Goal: Information Seeking & Learning: Learn about a topic

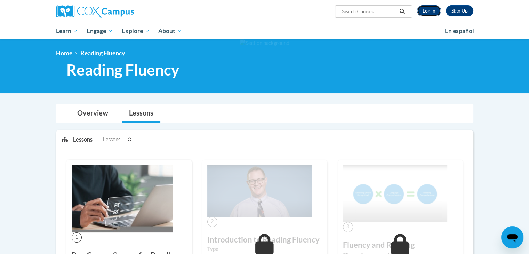
click at [429, 11] on link "Log In" at bounding box center [429, 10] width 24 height 11
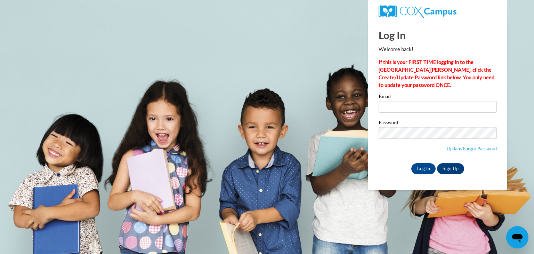
click at [446, 21] on div at bounding box center [438, 11] width 129 height 23
click at [430, 110] on input "Email" at bounding box center [438, 107] width 118 height 12
type input "Kwebb@ymcafoxcities.org"
click at [432, 168] on input "Log In" at bounding box center [423, 168] width 24 height 11
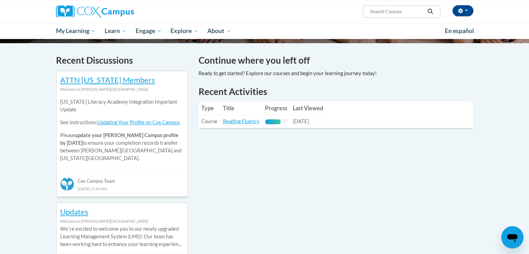
scroll to position [201, 0]
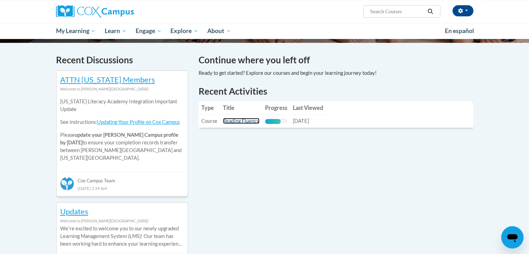
click at [235, 122] on link "Reading Fluency" at bounding box center [241, 121] width 37 height 6
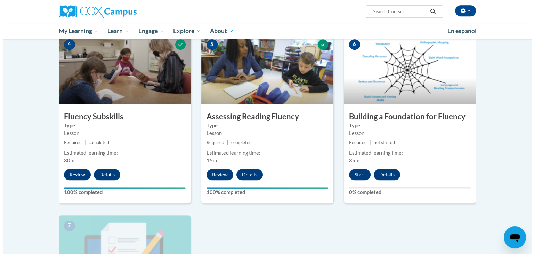
scroll to position [328, 0]
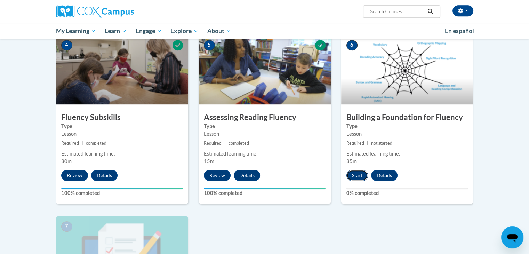
click at [352, 174] on button "Start" at bounding box center [357, 175] width 22 height 11
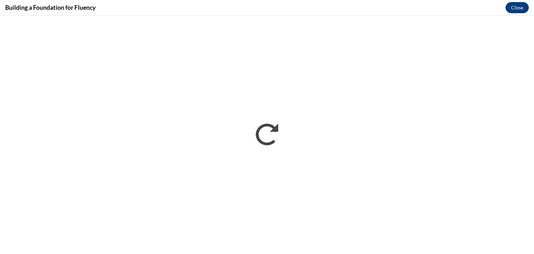
scroll to position [0, 0]
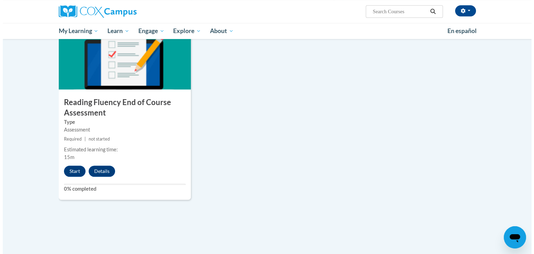
scroll to position [526, 0]
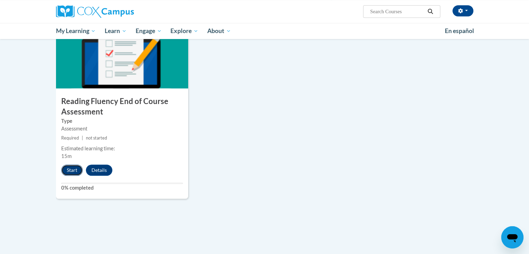
click at [71, 171] on button "Start" at bounding box center [72, 170] width 22 height 11
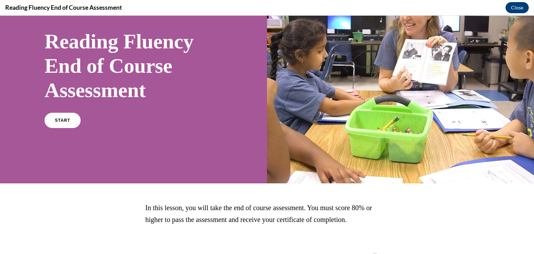
scroll to position [45, 0]
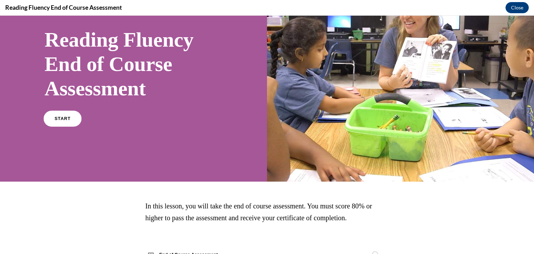
click at [55, 125] on link "START" at bounding box center [62, 119] width 38 height 16
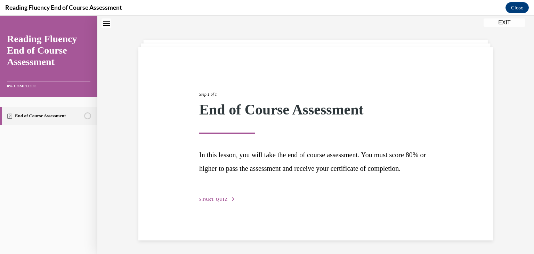
scroll to position [25, 0]
click at [221, 201] on span "START QUIZ" at bounding box center [213, 199] width 29 height 5
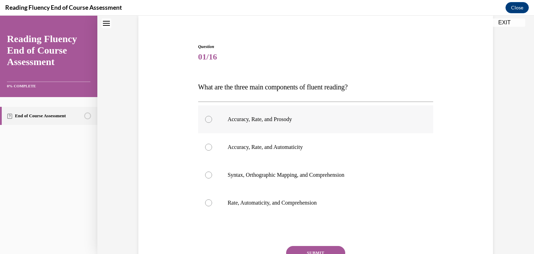
scroll to position [54, 0]
click at [205, 118] on div at bounding box center [208, 118] width 7 height 7
click at [205, 118] on input "Accuracy, Rate, and Prosody" at bounding box center [208, 118] width 7 height 7
radio input "true"
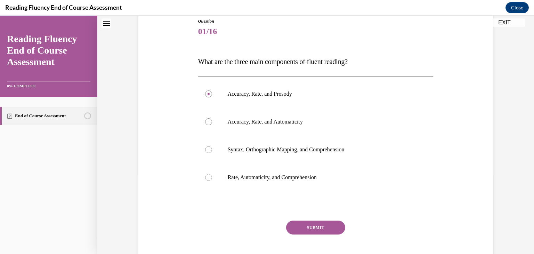
click at [321, 225] on button "SUBMIT" at bounding box center [315, 228] width 59 height 14
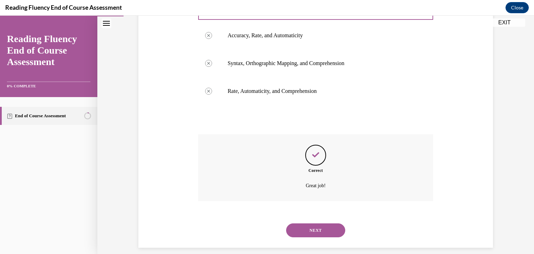
scroll to position [173, 0]
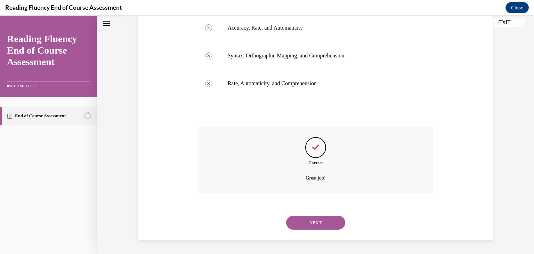
click at [321, 225] on button "NEXT" at bounding box center [315, 223] width 59 height 14
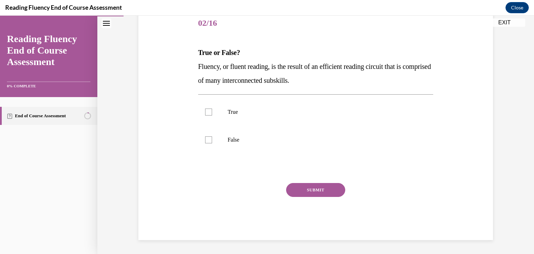
scroll to position [77, 0]
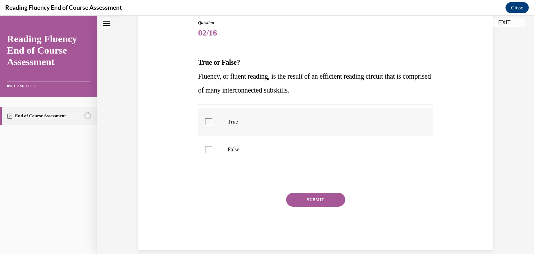
click at [206, 123] on div at bounding box center [208, 121] width 7 height 7
click at [206, 123] on input "True" at bounding box center [208, 121] width 7 height 7
checkbox input "true"
click at [306, 201] on button "SUBMIT" at bounding box center [315, 200] width 59 height 14
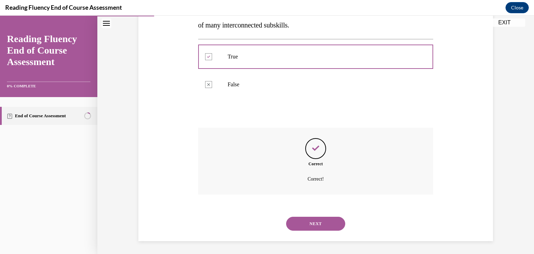
scroll to position [143, 0]
click at [306, 224] on button "NEXT" at bounding box center [315, 223] width 59 height 14
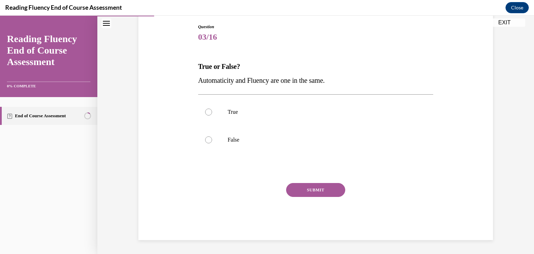
scroll to position [73, 0]
click at [207, 113] on div at bounding box center [208, 112] width 7 height 7
click at [207, 113] on input "True" at bounding box center [208, 112] width 7 height 7
radio input "true"
click at [320, 192] on button "SUBMIT" at bounding box center [315, 190] width 59 height 14
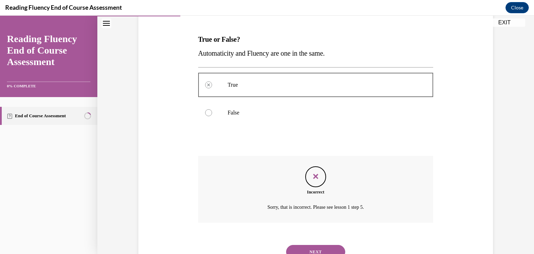
scroll to position [129, 0]
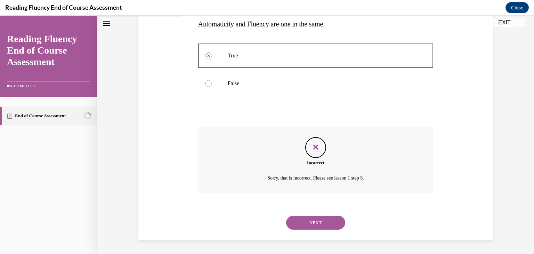
click at [305, 222] on button "NEXT" at bounding box center [315, 223] width 59 height 14
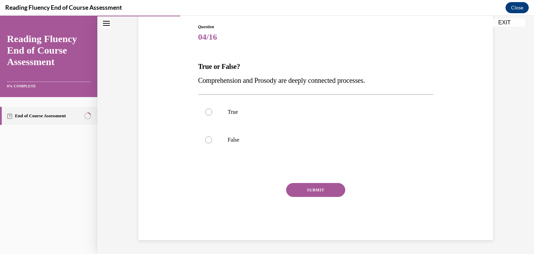
drag, startPoint x: 193, startPoint y: 64, endPoint x: 383, endPoint y: 81, distance: 190.7
click at [383, 81] on div "Question 04/16 True or False? Comprehension and Prosody are deeply connected pr…" at bounding box center [316, 121] width 358 height 237
copy div "True or False? Comprehension and Prosody are deeply connected processes."
click at [209, 111] on div at bounding box center [208, 112] width 7 height 7
click at [209, 111] on input "True" at bounding box center [208, 112] width 7 height 7
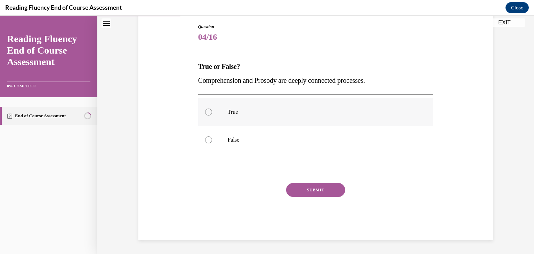
radio input "true"
click at [317, 188] on button "SUBMIT" at bounding box center [315, 190] width 59 height 14
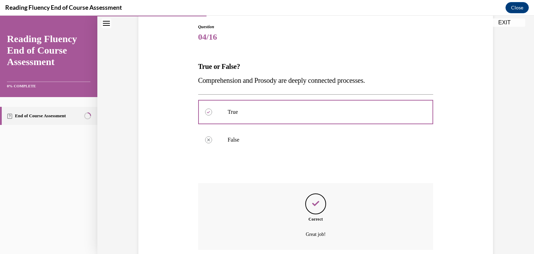
scroll to position [129, 0]
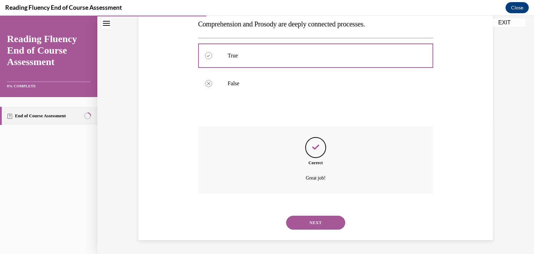
click at [309, 221] on button "NEXT" at bounding box center [315, 223] width 59 height 14
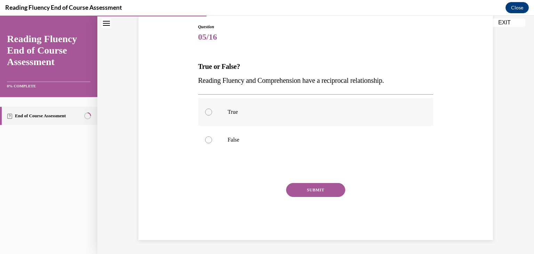
click at [205, 110] on div at bounding box center [208, 112] width 7 height 7
click at [205, 110] on input "True" at bounding box center [208, 112] width 7 height 7
radio input "true"
click at [296, 190] on button "SUBMIT" at bounding box center [315, 190] width 59 height 14
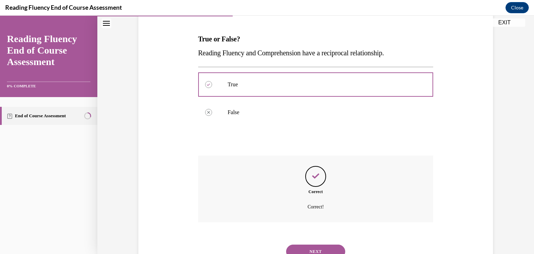
scroll to position [129, 0]
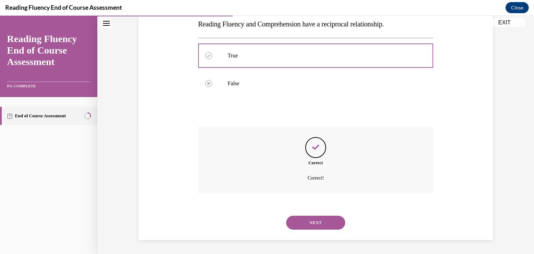
click at [304, 223] on button "NEXT" at bounding box center [315, 223] width 59 height 14
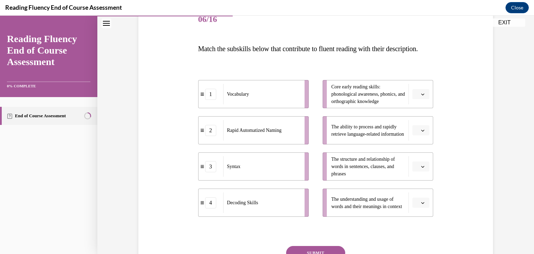
scroll to position [103, 0]
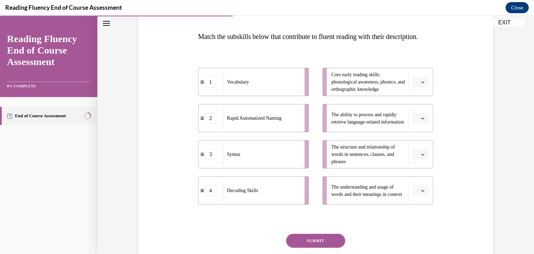
click at [421, 84] on icon "button" at bounding box center [422, 81] width 3 height 3
click at [413, 167] on div "4" at bounding box center [417, 167] width 17 height 14
click at [422, 120] on icon "button" at bounding box center [422, 118] width 3 height 3
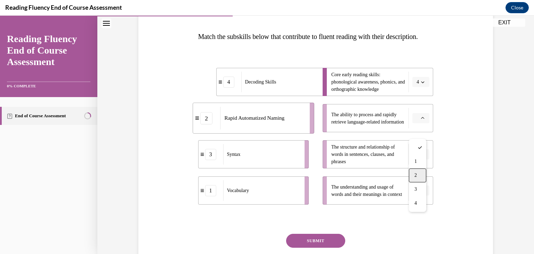
click at [415, 174] on span "2" at bounding box center [416, 176] width 2 height 6
click at [422, 155] on icon "button" at bounding box center [423, 155] width 3 height 2
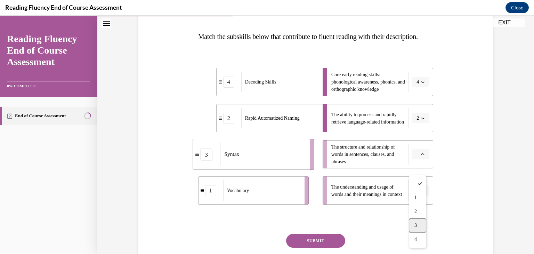
click at [417, 224] on div "3" at bounding box center [417, 225] width 17 height 14
click at [418, 196] on button "button" at bounding box center [421, 190] width 17 height 10
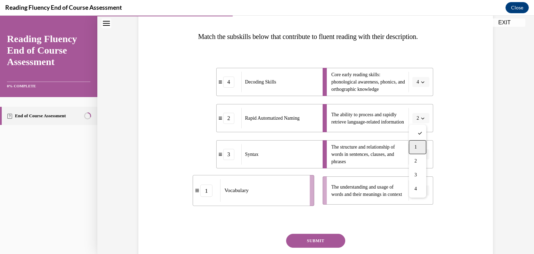
click at [416, 149] on span "1" at bounding box center [416, 147] width 2 height 6
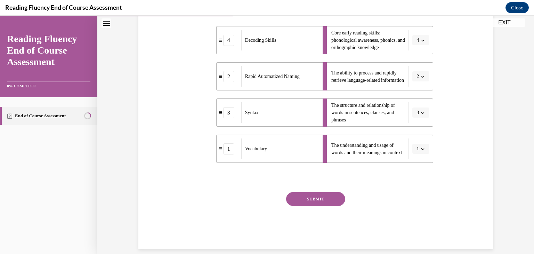
click at [334, 206] on button "SUBMIT" at bounding box center [315, 199] width 59 height 14
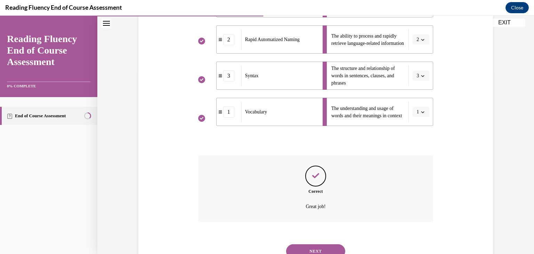
scroll to position [224, 0]
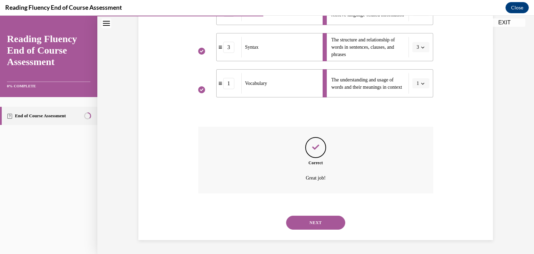
click at [322, 225] on button "NEXT" at bounding box center [315, 223] width 59 height 14
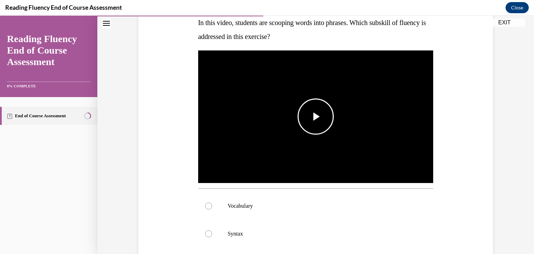
scroll to position [124, 0]
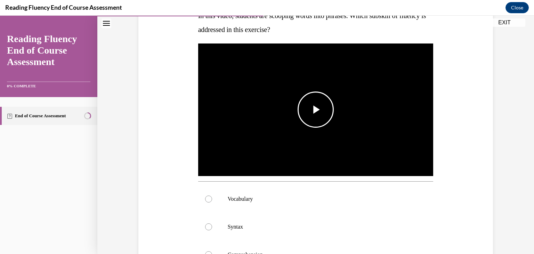
click at [316, 110] on span "Video player" at bounding box center [316, 110] width 0 height 0
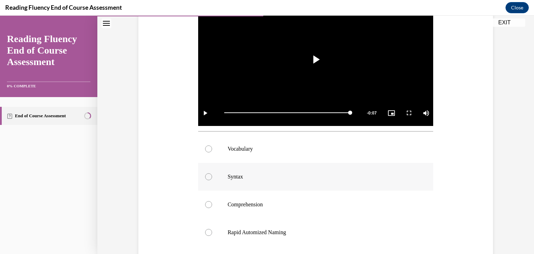
scroll to position [175, 0]
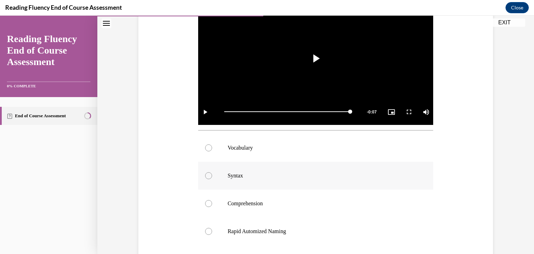
click at [208, 178] on div at bounding box center [208, 175] width 7 height 7
click at [208, 178] on input "Syntax" at bounding box center [208, 175] width 7 height 7
radio input "true"
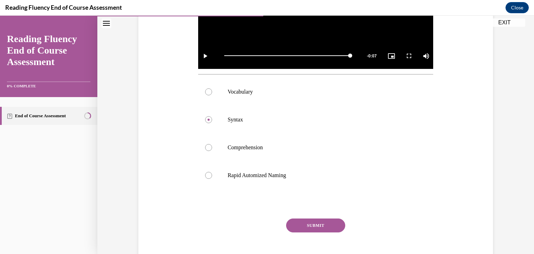
scroll to position [233, 0]
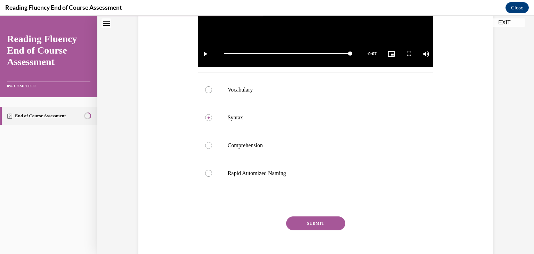
click at [320, 230] on div "SUBMIT" at bounding box center [315, 233] width 235 height 35
click at [319, 226] on button "SUBMIT" at bounding box center [315, 223] width 59 height 14
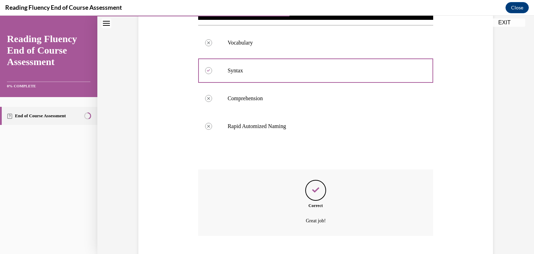
scroll to position [322, 0]
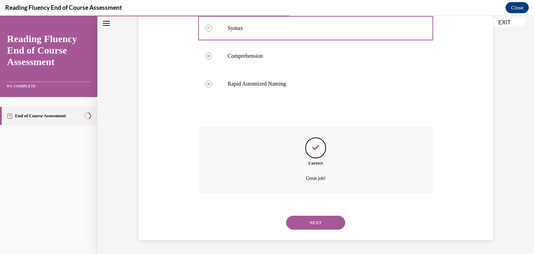
click at [309, 234] on div "NEXT" at bounding box center [315, 223] width 235 height 28
click at [308, 220] on button "NEXT" at bounding box center [315, 223] width 59 height 14
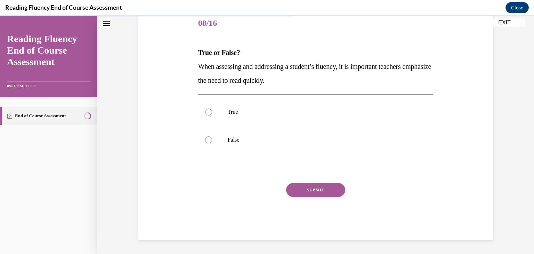
scroll to position [77, 0]
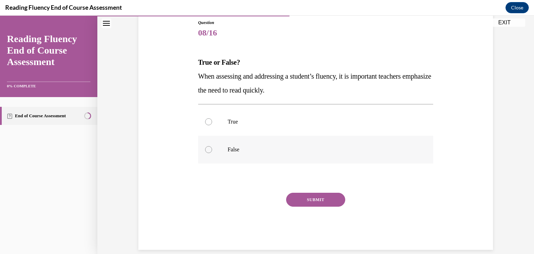
click at [206, 151] on div at bounding box center [208, 149] width 7 height 7
click at [206, 151] on input "False" at bounding box center [208, 149] width 7 height 7
radio input "true"
click at [320, 198] on button "SUBMIT" at bounding box center [315, 200] width 59 height 14
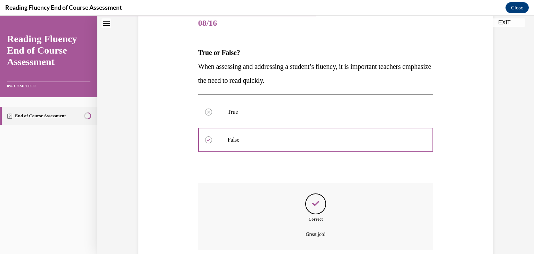
scroll to position [143, 0]
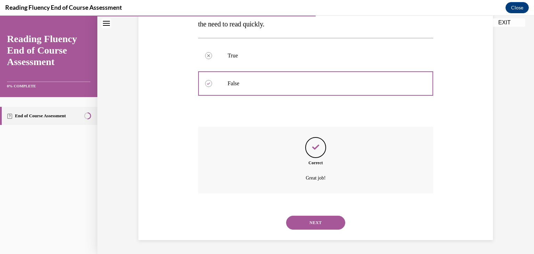
click at [307, 223] on button "NEXT" at bounding box center [315, 223] width 59 height 14
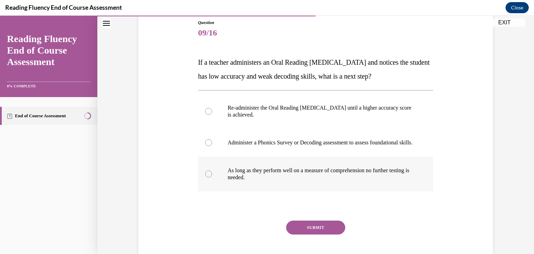
scroll to position [77, 0]
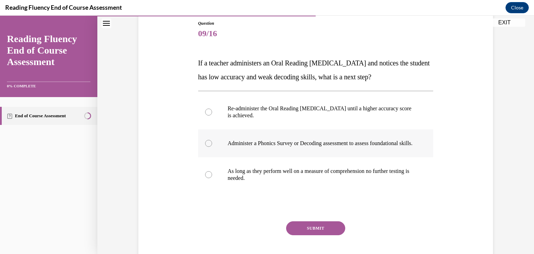
click at [208, 157] on label "Administer a Phonics Survey or Decoding assessment to assess foundational skill…" at bounding box center [315, 143] width 235 height 28
click at [208, 147] on input "Administer a Phonics Survey or Decoding assessment to assess foundational skill…" at bounding box center [208, 143] width 7 height 7
radio input "true"
click at [321, 235] on button "SUBMIT" at bounding box center [315, 228] width 59 height 14
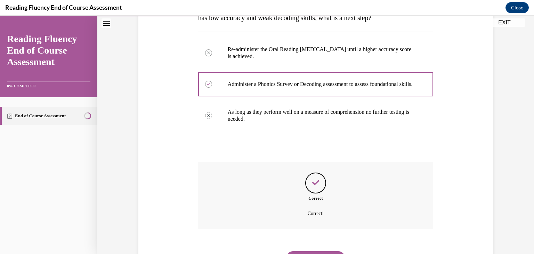
scroll to position [178, 0]
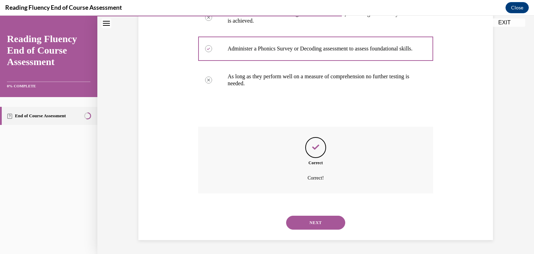
click at [318, 223] on button "NEXT" at bounding box center [315, 223] width 59 height 14
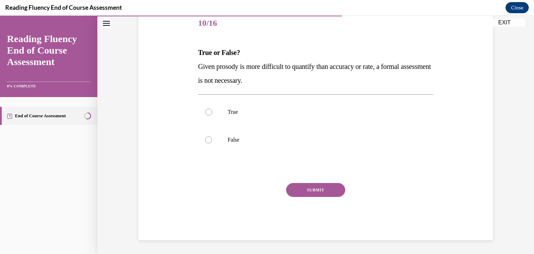
scroll to position [77, 0]
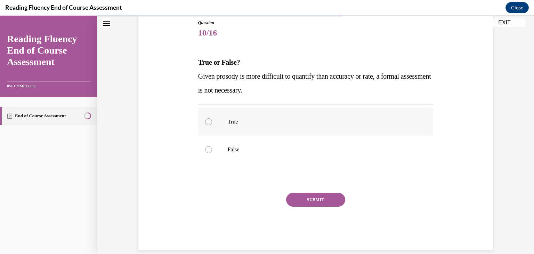
click at [206, 120] on div at bounding box center [208, 121] width 7 height 7
click at [206, 120] on input "True" at bounding box center [208, 121] width 7 height 7
radio input "true"
click at [310, 200] on button "SUBMIT" at bounding box center [315, 200] width 59 height 14
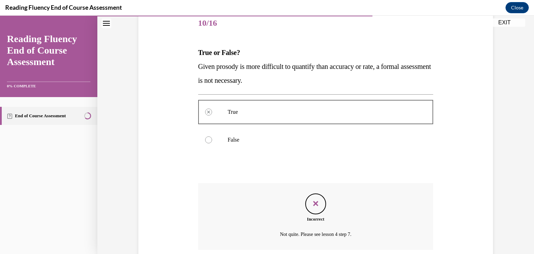
scroll to position [143, 0]
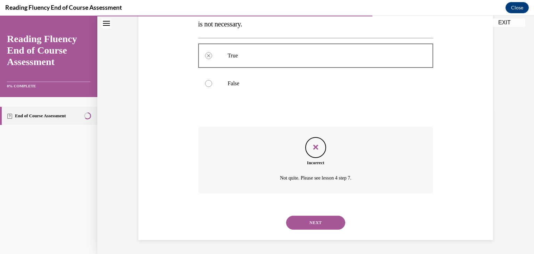
click at [311, 222] on button "NEXT" at bounding box center [315, 223] width 59 height 14
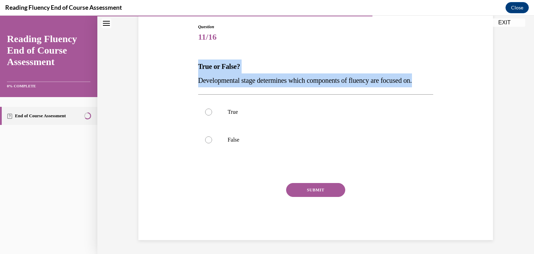
drag, startPoint x: 192, startPoint y: 63, endPoint x: 446, endPoint y: 77, distance: 253.9
click at [446, 77] on div "Question 11/16 True or False? Developmental stage determines which components o…" at bounding box center [316, 121] width 358 height 237
copy div "True or False? Developmental stage determines which components of fluency are f…"
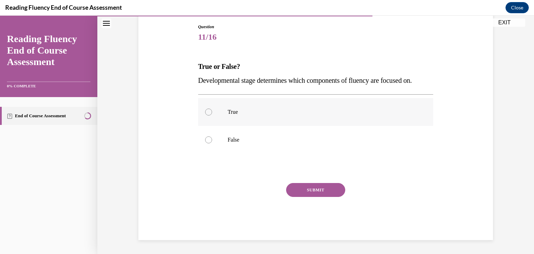
click at [208, 112] on div at bounding box center [208, 112] width 7 height 7
click at [208, 112] on input "True" at bounding box center [208, 112] width 7 height 7
radio input "true"
click at [316, 190] on button "SUBMIT" at bounding box center [315, 190] width 59 height 14
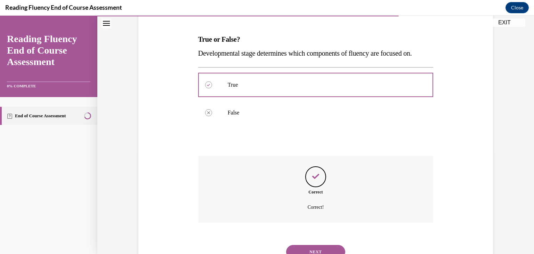
scroll to position [129, 0]
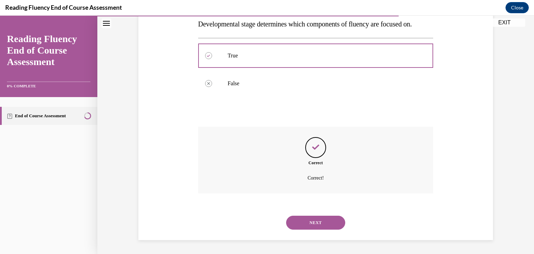
click at [315, 221] on button "NEXT" at bounding box center [315, 223] width 59 height 14
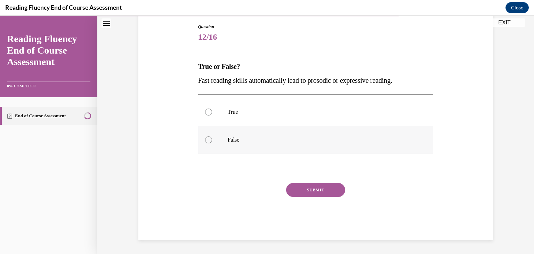
click at [207, 139] on div at bounding box center [208, 139] width 7 height 7
click at [207, 139] on input "False" at bounding box center [208, 139] width 7 height 7
radio input "true"
click at [315, 192] on button "SUBMIT" at bounding box center [315, 190] width 59 height 14
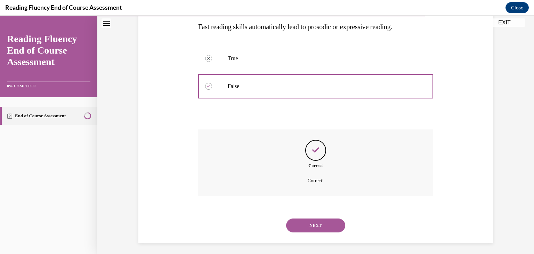
scroll to position [129, 0]
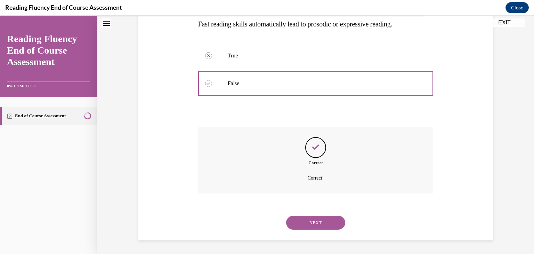
click at [314, 223] on button "NEXT" at bounding box center [315, 223] width 59 height 14
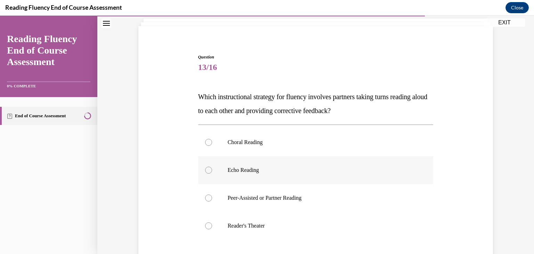
scroll to position [44, 0]
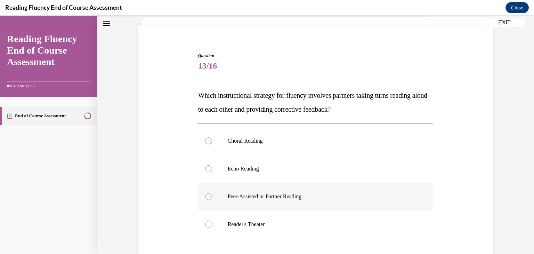
click at [205, 197] on div at bounding box center [208, 196] width 7 height 7
click at [205, 197] on input "Peer-Assisted or Partner Reading" at bounding box center [208, 196] width 7 height 7
radio input "true"
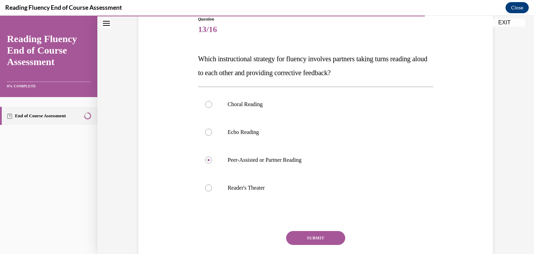
click at [312, 239] on button "SUBMIT" at bounding box center [315, 238] width 59 height 14
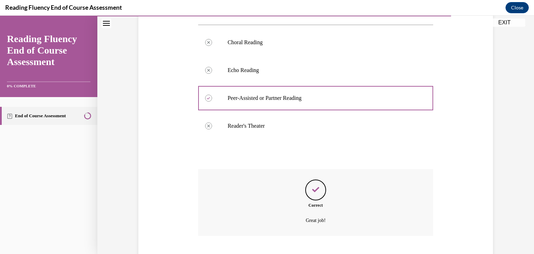
scroll to position [185, 0]
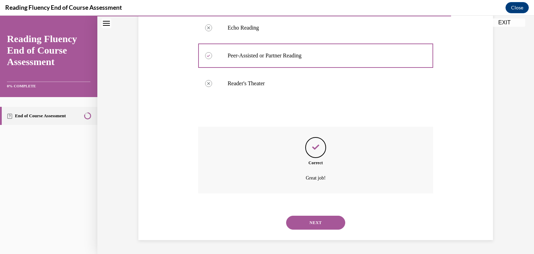
click at [312, 226] on button "NEXT" at bounding box center [315, 223] width 59 height 14
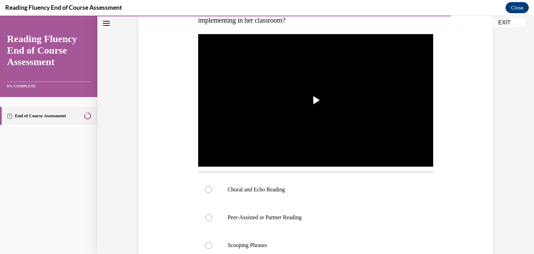
scroll to position [132, 0]
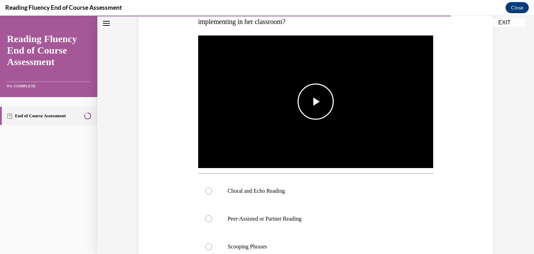
click at [316, 102] on span "Video player" at bounding box center [316, 102] width 0 height 0
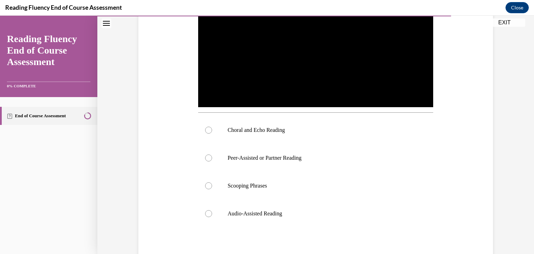
scroll to position [193, 0]
click at [206, 130] on div at bounding box center [208, 129] width 7 height 7
click at [206, 130] on input "Choral and Echo Reading" at bounding box center [208, 129] width 7 height 7
radio input "true"
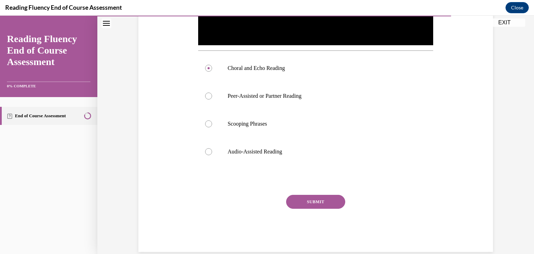
click at [305, 196] on button "SUBMIT" at bounding box center [315, 202] width 59 height 14
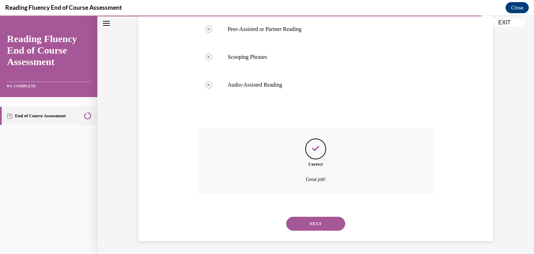
scroll to position [322, 0]
click at [312, 224] on button "NEXT" at bounding box center [315, 223] width 59 height 14
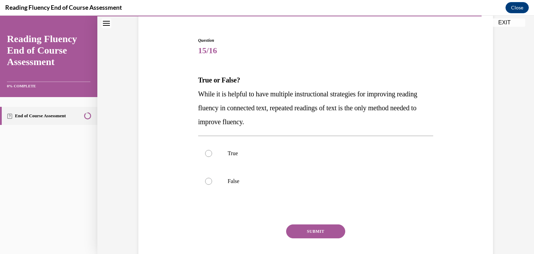
scroll to position [60, 0]
click at [205, 180] on div at bounding box center [208, 180] width 7 height 7
click at [205, 180] on input "False" at bounding box center [208, 180] width 7 height 7
radio input "true"
click at [314, 231] on button "SUBMIT" at bounding box center [315, 231] width 59 height 14
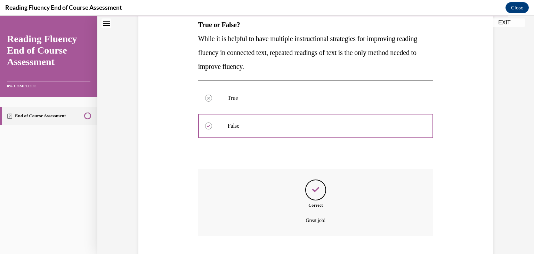
scroll to position [157, 0]
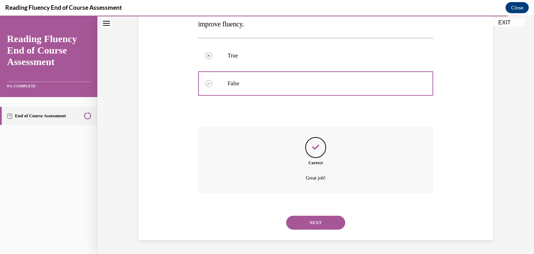
click at [315, 225] on button "NEXT" at bounding box center [315, 223] width 59 height 14
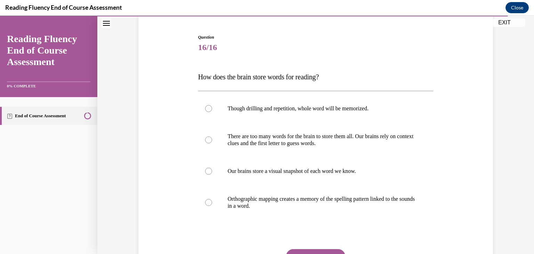
scroll to position [68, 0]
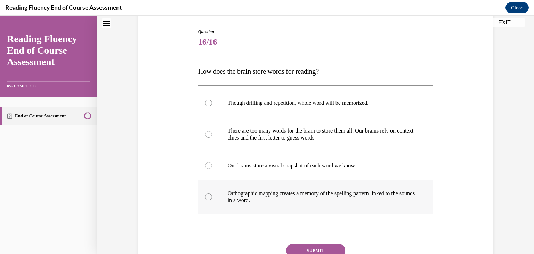
click at [205, 198] on div at bounding box center [208, 196] width 7 height 7
click at [205, 198] on input "Orthographic mapping creates a memory of the spelling pattern linked to the sou…" at bounding box center [208, 196] width 7 height 7
radio input "true"
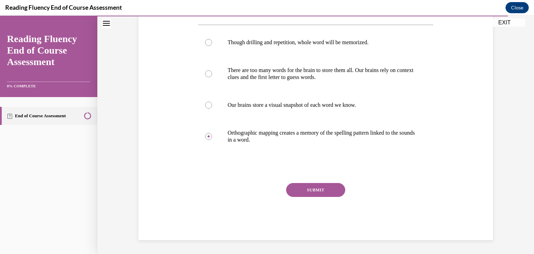
click at [308, 189] on button "SUBMIT" at bounding box center [315, 190] width 59 height 14
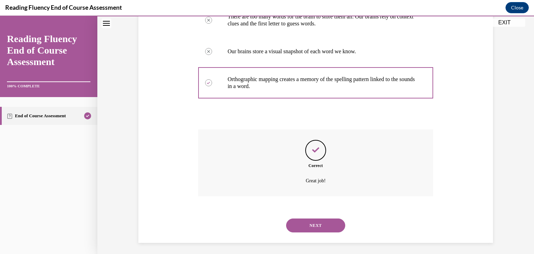
scroll to position [185, 0]
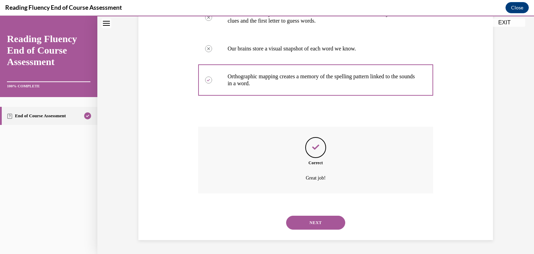
click at [311, 227] on button "NEXT" at bounding box center [315, 223] width 59 height 14
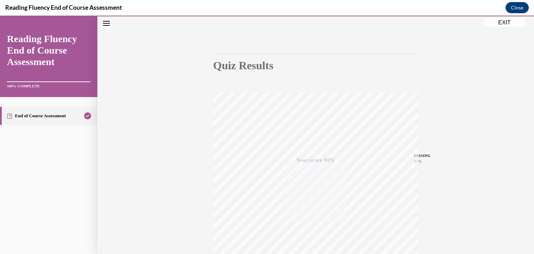
scroll to position [0, 0]
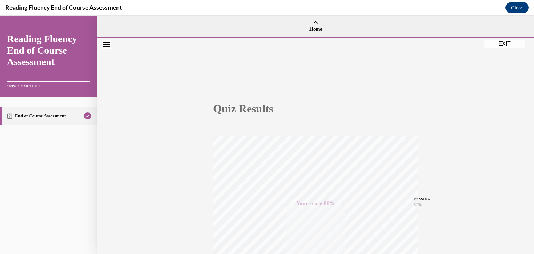
click at [510, 46] on button "EXIT" at bounding box center [505, 44] width 42 height 8
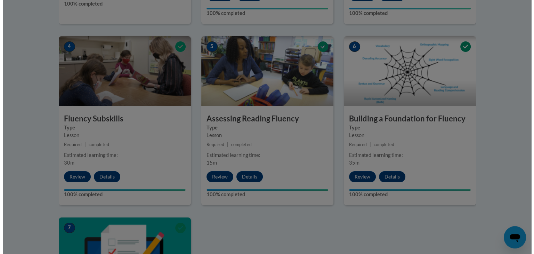
scroll to position [319, 0]
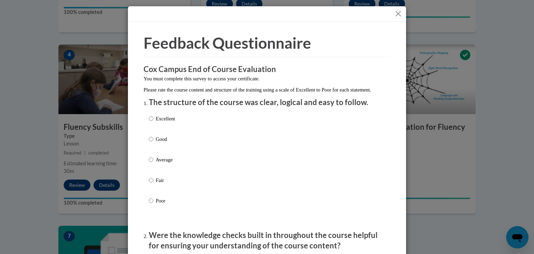
click at [149, 143] on input "Good" at bounding box center [151, 139] width 5 height 8
radio input "true"
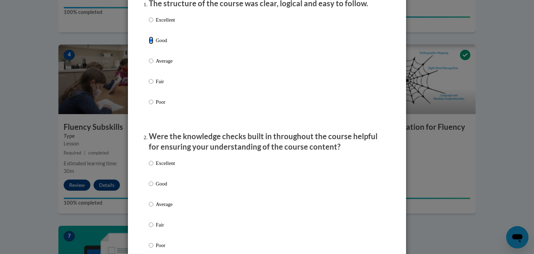
scroll to position [102, 0]
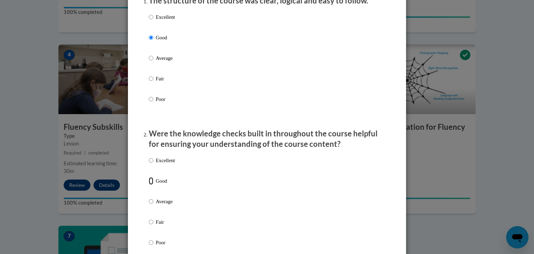
click at [149, 185] on input "Good" at bounding box center [151, 181] width 5 height 8
radio input "true"
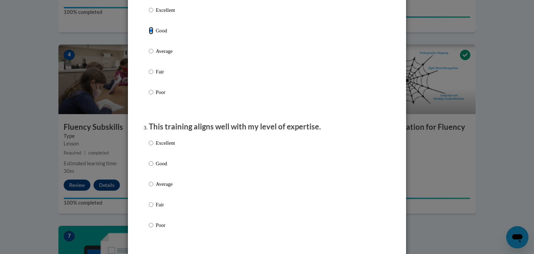
scroll to position [258, 0]
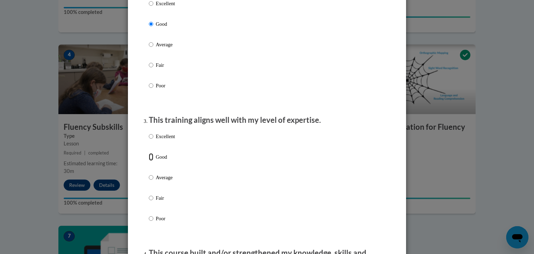
click at [149, 161] on input "Good" at bounding box center [151, 157] width 5 height 8
radio input "true"
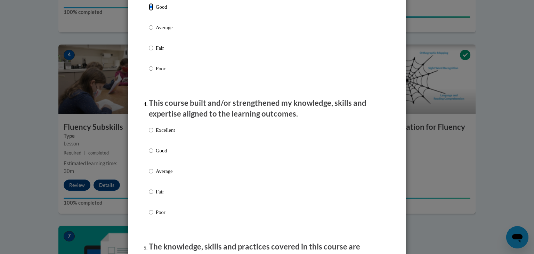
scroll to position [409, 0]
click at [150, 154] on input "Good" at bounding box center [151, 150] width 5 height 8
radio input "true"
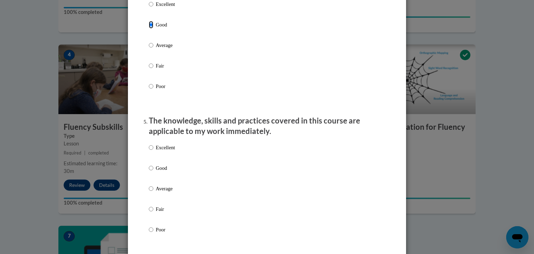
scroll to position [545, 0]
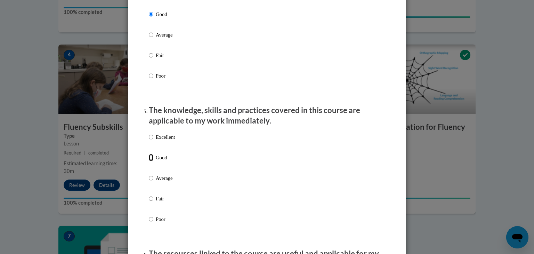
click at [149, 161] on input "Good" at bounding box center [151, 158] width 5 height 8
radio input "true"
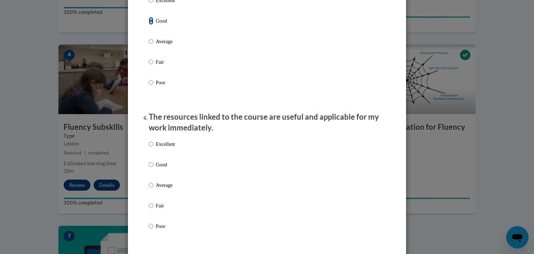
scroll to position [685, 0]
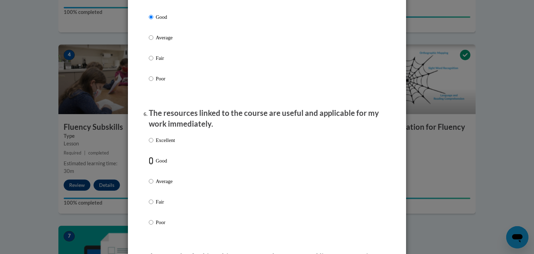
click at [149, 165] on input "Good" at bounding box center [151, 161] width 5 height 8
radio input "true"
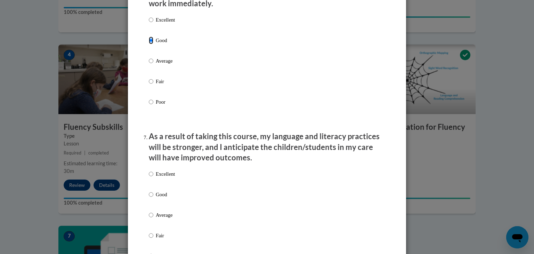
scroll to position [810, 0]
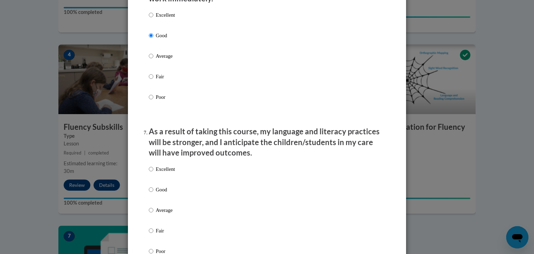
click at [149, 201] on label "Good" at bounding box center [162, 195] width 26 height 19
click at [149, 193] on input "Good" at bounding box center [151, 190] width 5 height 8
radio input "true"
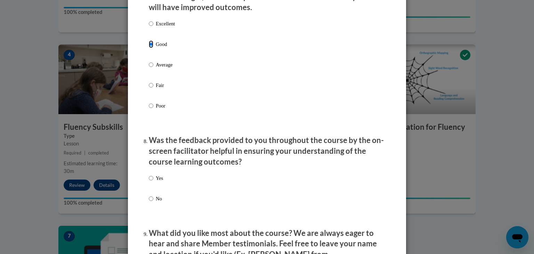
scroll to position [957, 0]
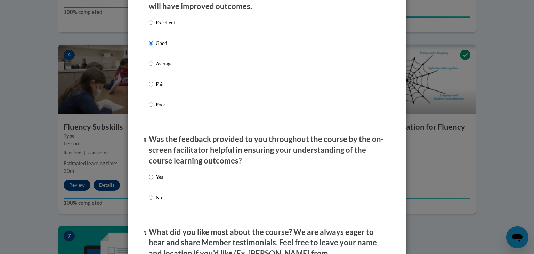
click at [151, 185] on label "Yes" at bounding box center [156, 182] width 14 height 19
click at [151, 181] on input "Yes" at bounding box center [151, 177] width 5 height 8
radio input "true"
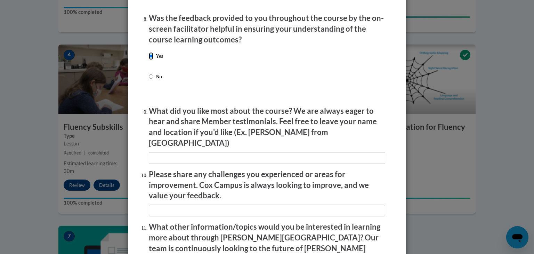
scroll to position [1195, 0]
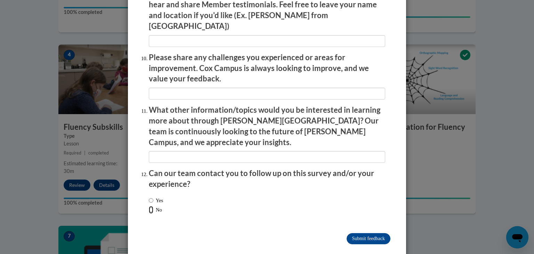
click at [149, 206] on input "No" at bounding box center [151, 210] width 5 height 8
radio input "true"
click at [365, 233] on input "Submit feedback" at bounding box center [369, 238] width 44 height 11
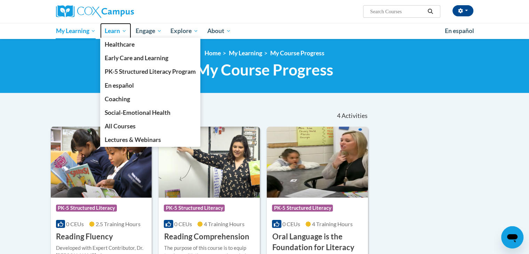
click at [126, 29] on span "Learn" at bounding box center [116, 31] width 22 height 8
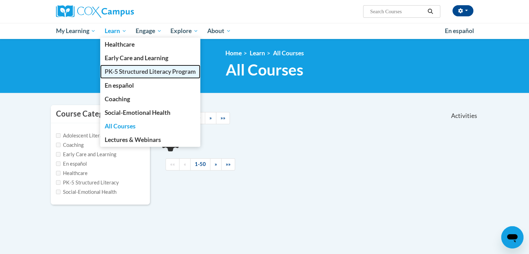
click at [120, 74] on span "PK-5 Structured Literacy Program" at bounding box center [150, 71] width 91 height 7
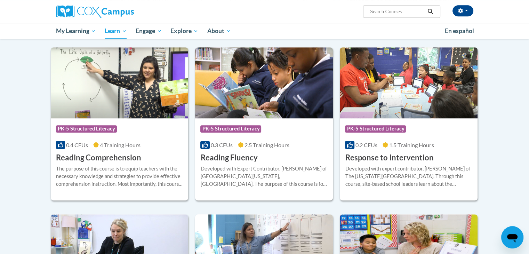
scroll to position [573, 0]
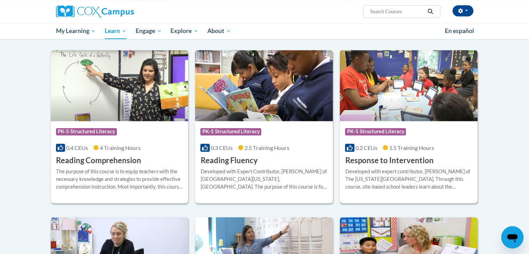
click at [415, 137] on div "Course Category: PK-5 Structured Literacy" at bounding box center [408, 133] width 127 height 16
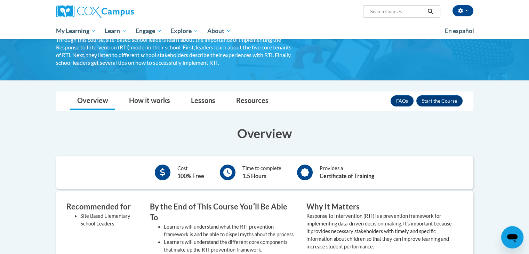
scroll to position [64, 0]
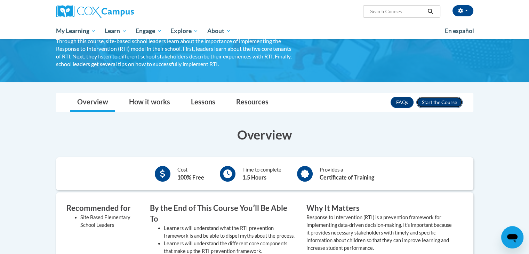
click at [432, 101] on button "Enroll" at bounding box center [439, 102] width 46 height 11
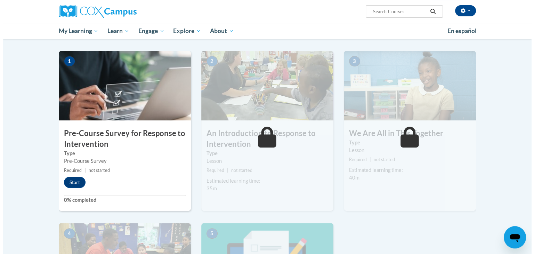
scroll to position [132, 0]
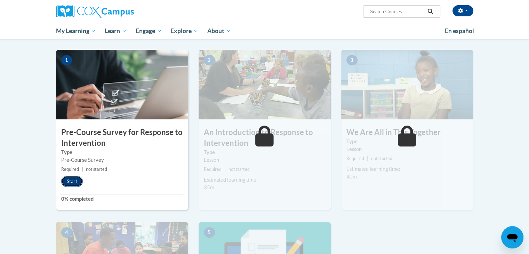
click at [73, 176] on button "Start" at bounding box center [72, 181] width 22 height 11
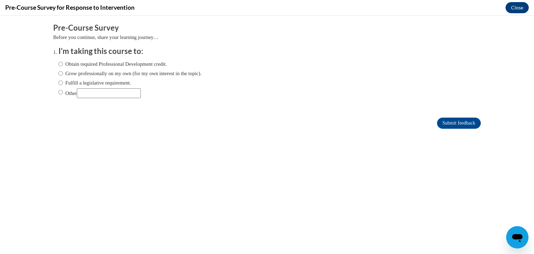
scroll to position [0, 0]
click at [58, 65] on input "Obtain required Professional Development credit." at bounding box center [60, 64] width 5 height 8
radio input "true"
click at [440, 121] on input "Submit feedback" at bounding box center [459, 123] width 44 height 11
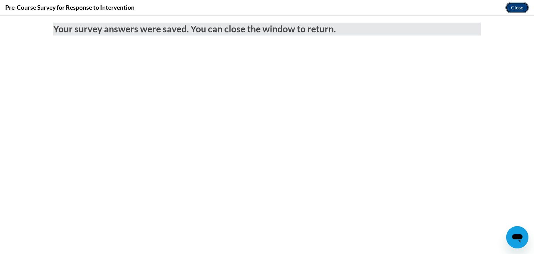
click at [514, 9] on button "Close" at bounding box center [517, 7] width 23 height 11
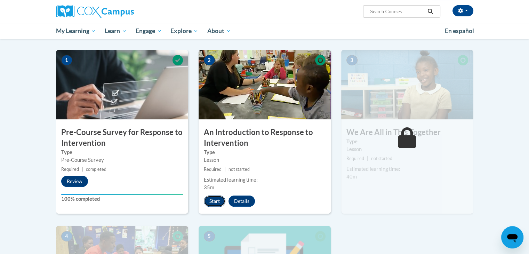
click at [211, 205] on button "Start" at bounding box center [215, 200] width 22 height 11
